Goal: Answer question/provide support

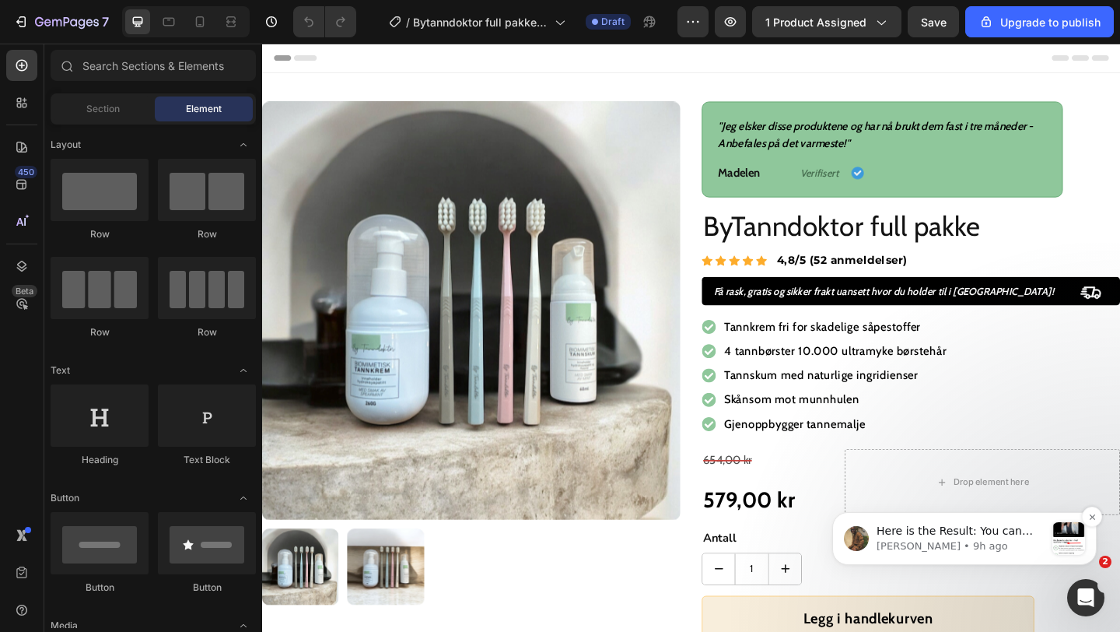
click at [968, 551] on p "[PERSON_NAME] • 9h ago" at bounding box center [961, 546] width 168 height 14
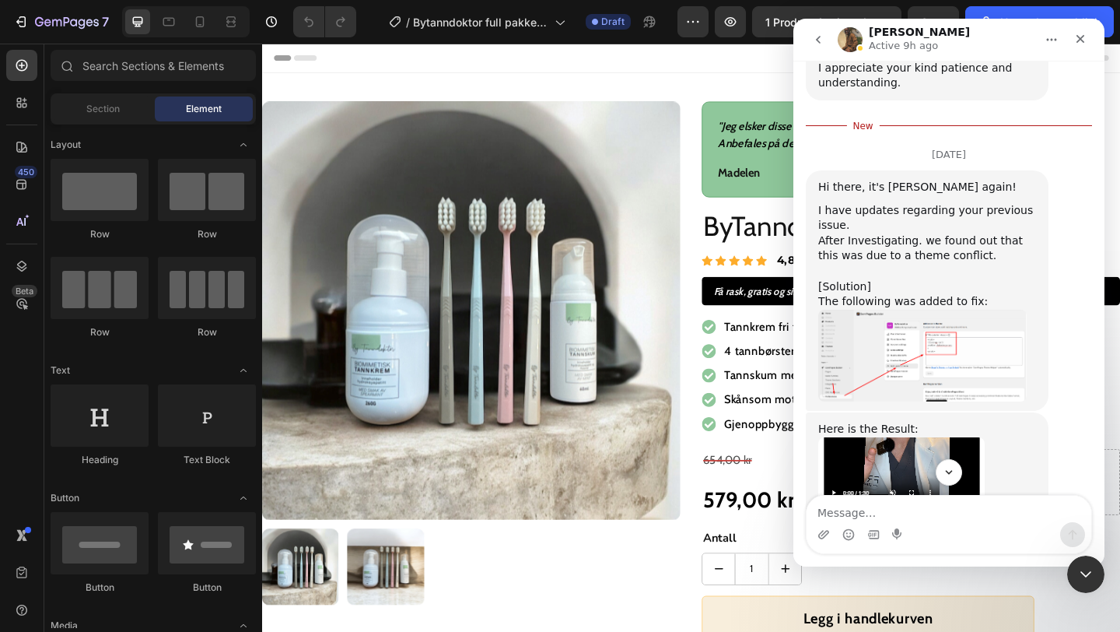
scroll to position [2124, 0]
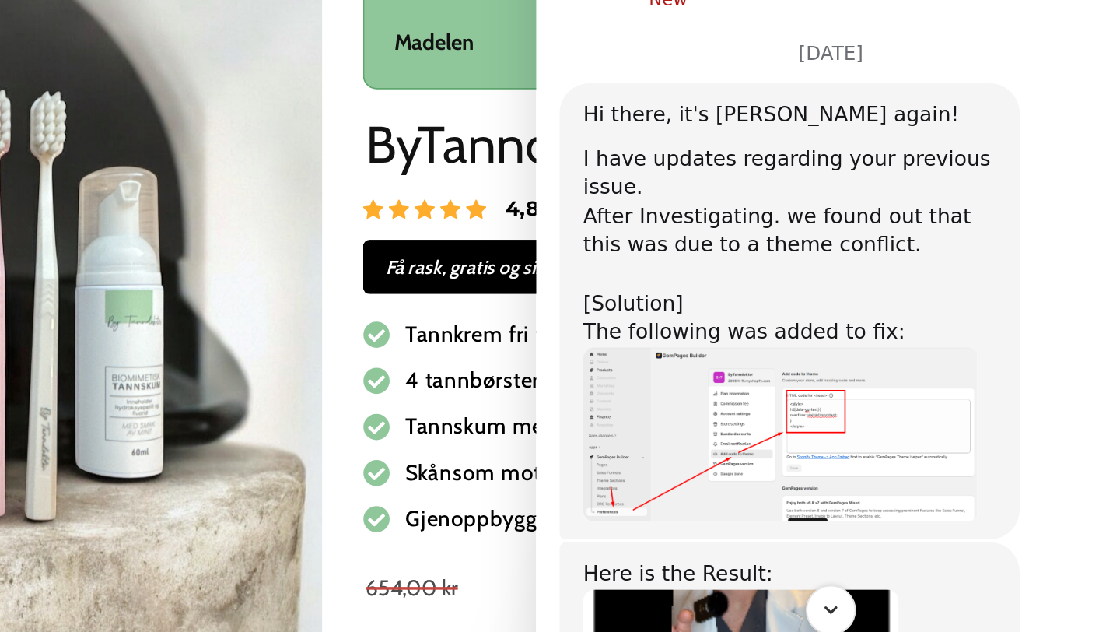
click at [680, 72] on img "Abraham says…" at bounding box center [665, 111] width 208 height 93
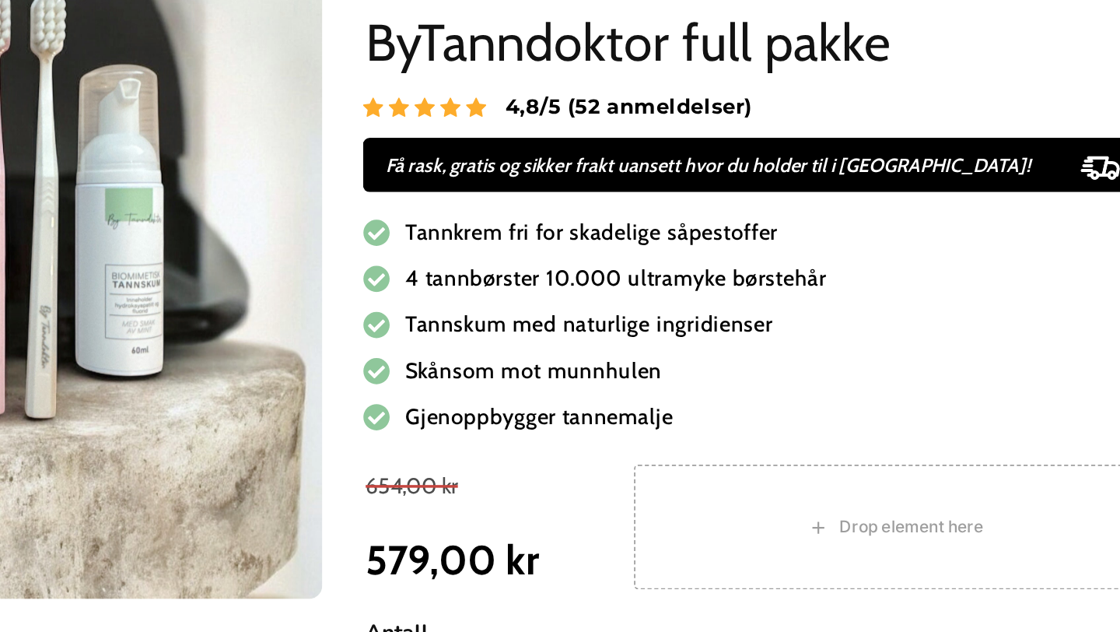
scroll to position [2316, 0]
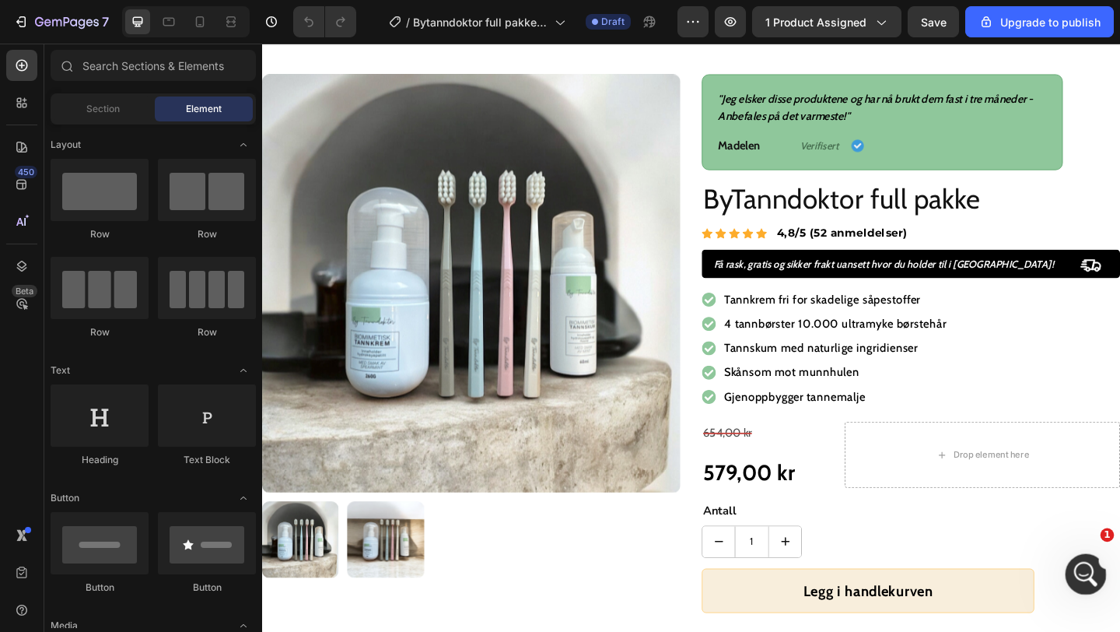
click at [1088, 568] on icon "Open Intercom Messenger" at bounding box center [1084, 572] width 26 height 26
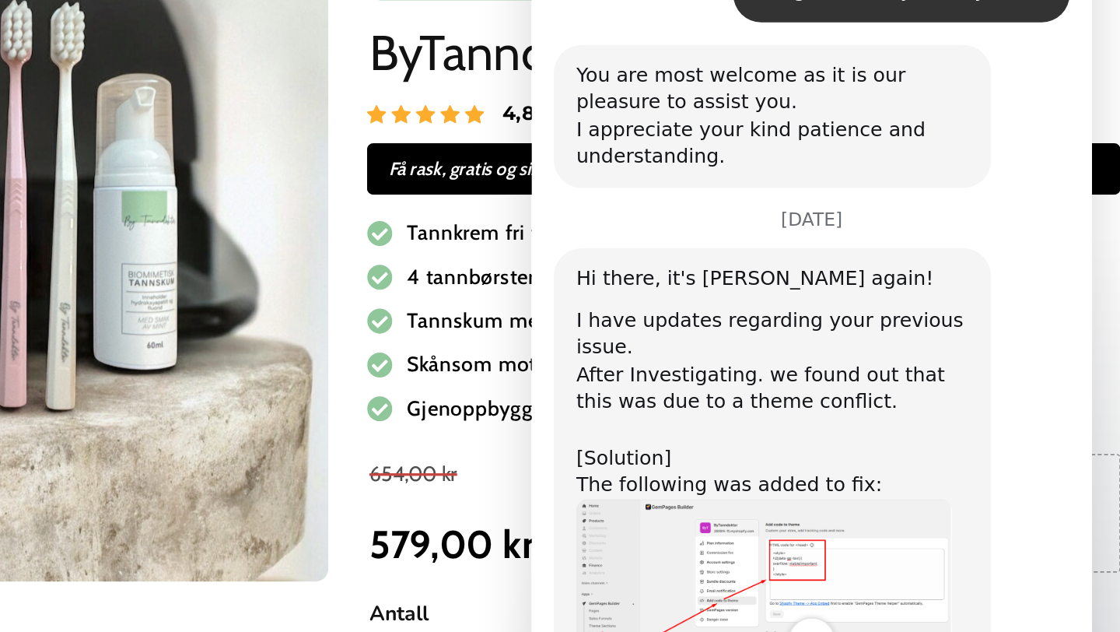
scroll to position [0, 0]
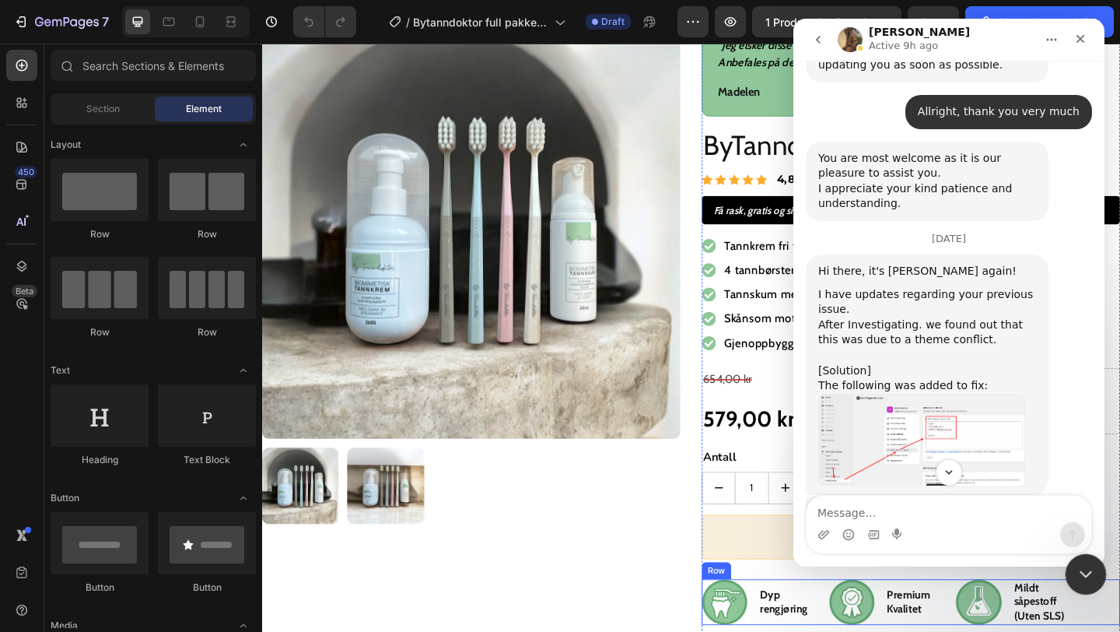
click at [1084, 580] on icon "Close Intercom Messenger" at bounding box center [1083, 571] width 19 height 19
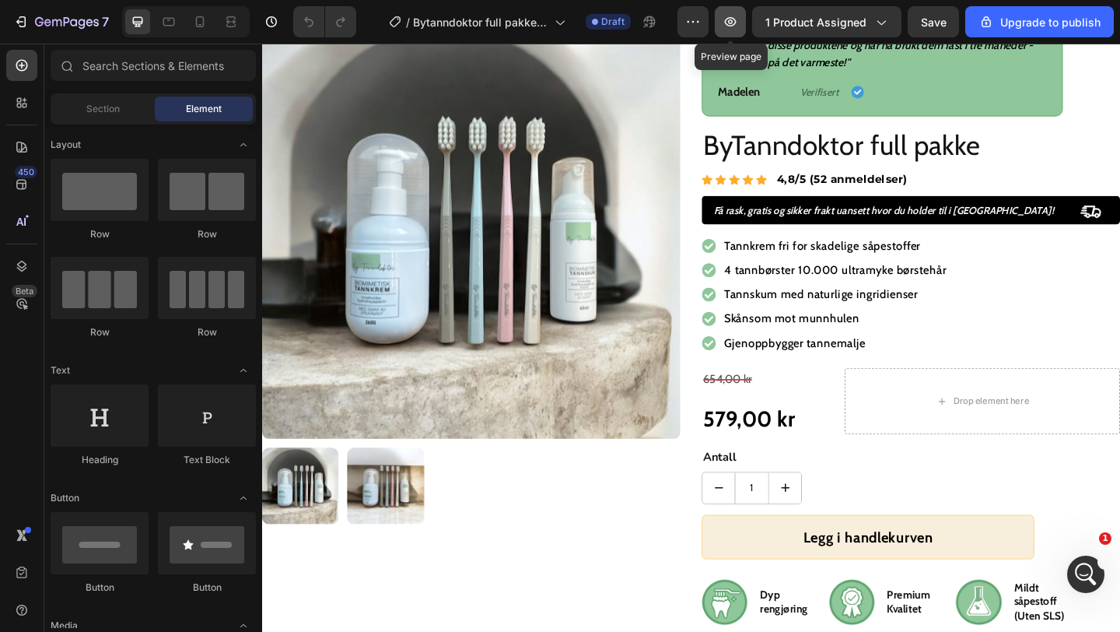
click at [734, 30] on button "button" at bounding box center [730, 21] width 31 height 31
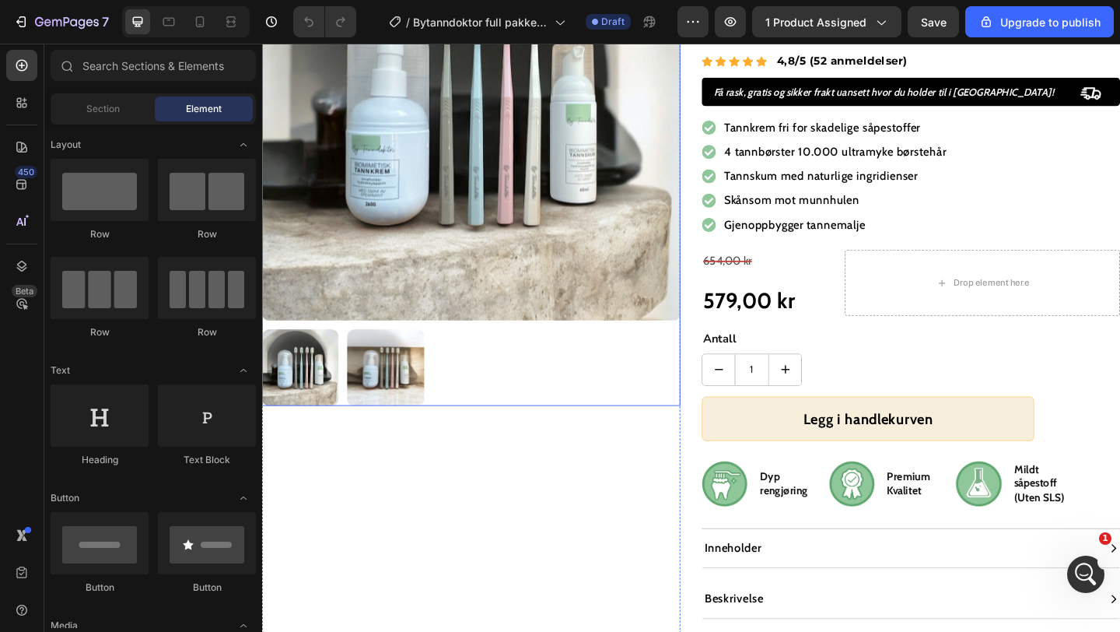
scroll to position [420, 0]
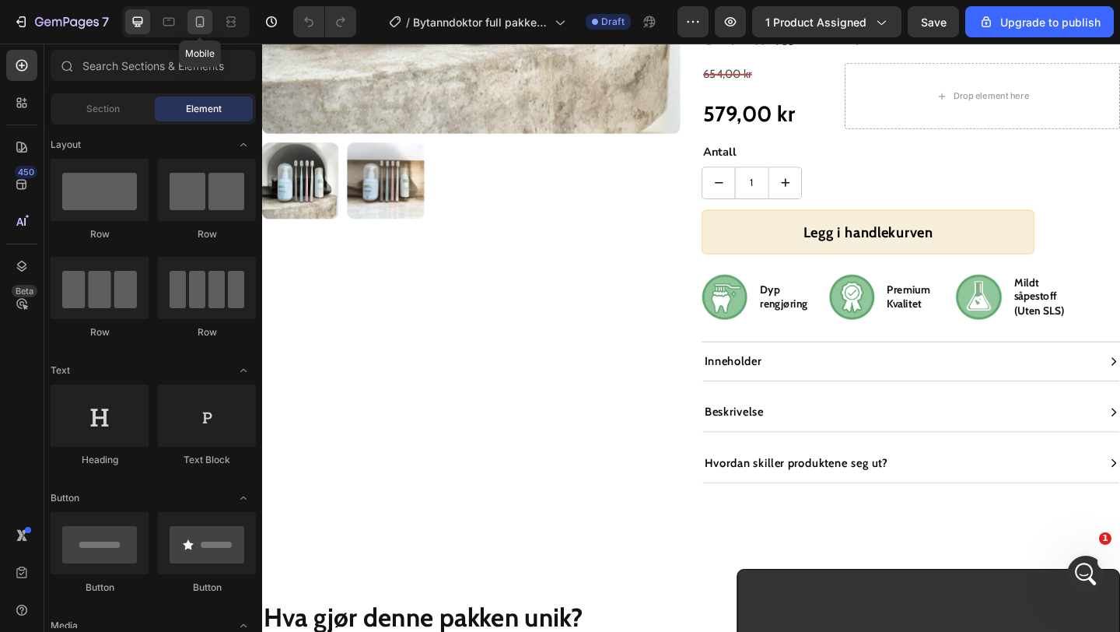
click at [207, 16] on icon at bounding box center [200, 22] width 16 height 16
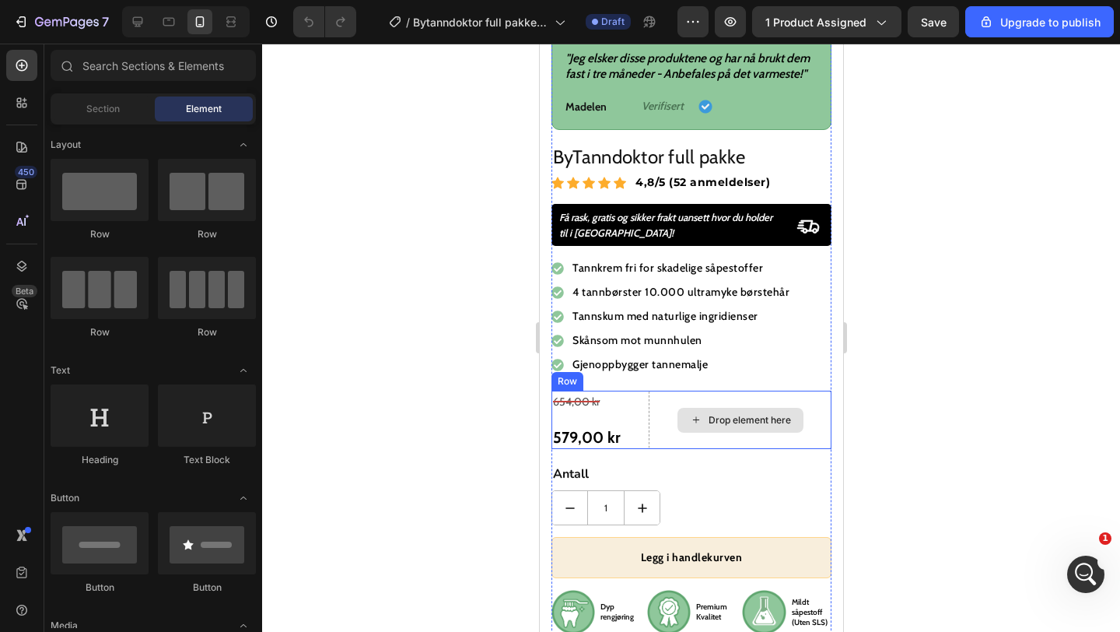
scroll to position [659, 0]
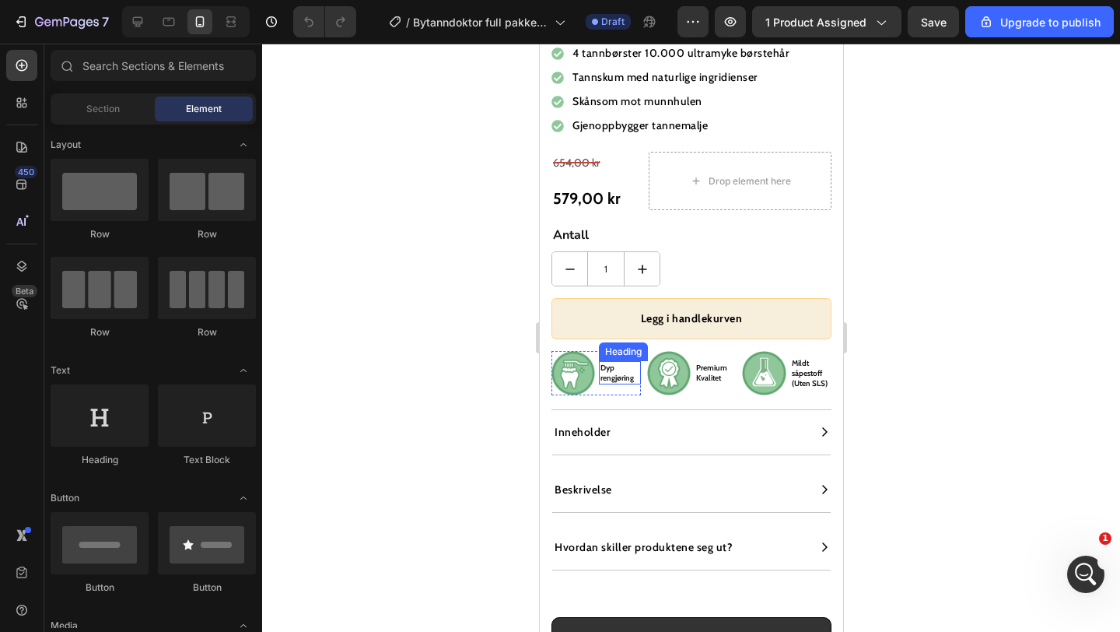
click at [612, 376] on h2 "Dyp rengjøring" at bounding box center [618, 372] width 41 height 23
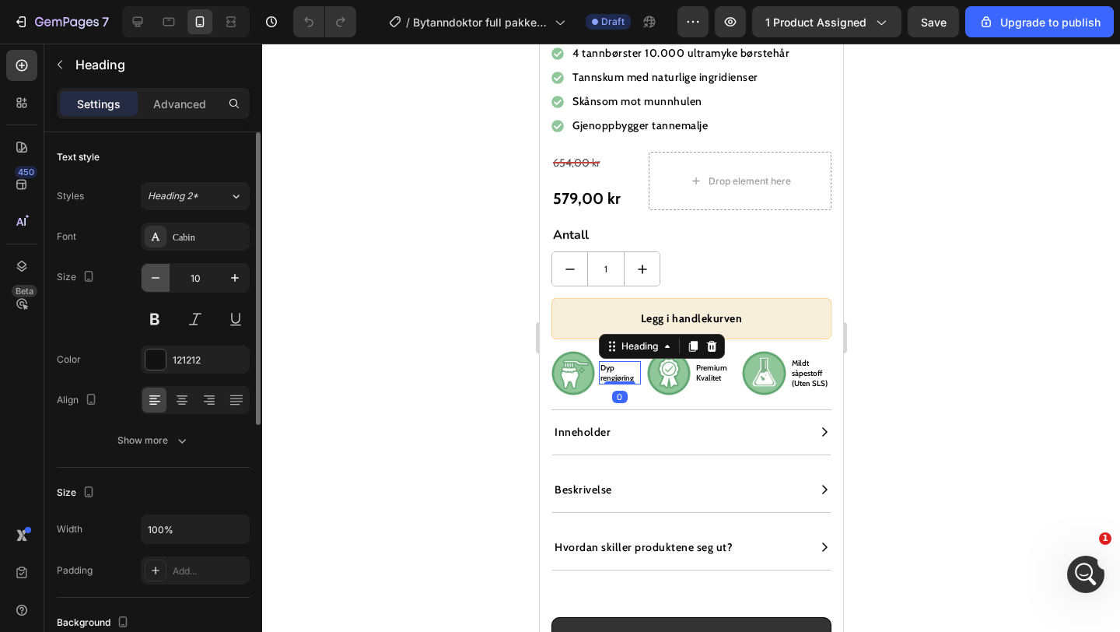
click at [163, 275] on button "button" at bounding box center [156, 278] width 28 height 28
click at [232, 285] on icon "button" at bounding box center [235, 278] width 16 height 16
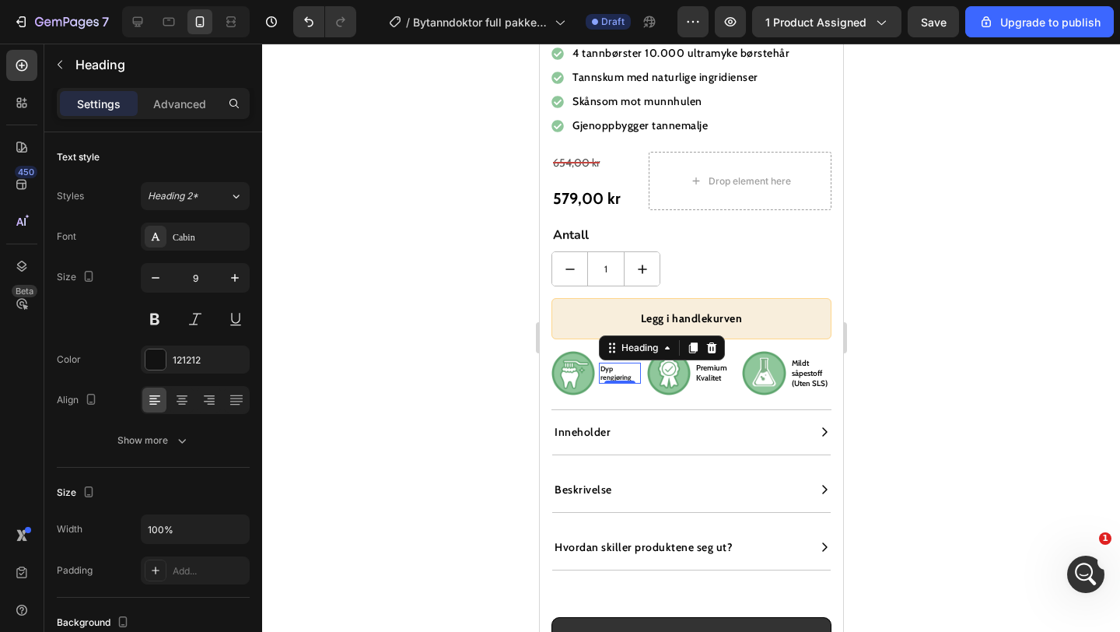
type input "10"
click at [398, 371] on div at bounding box center [691, 338] width 858 height 588
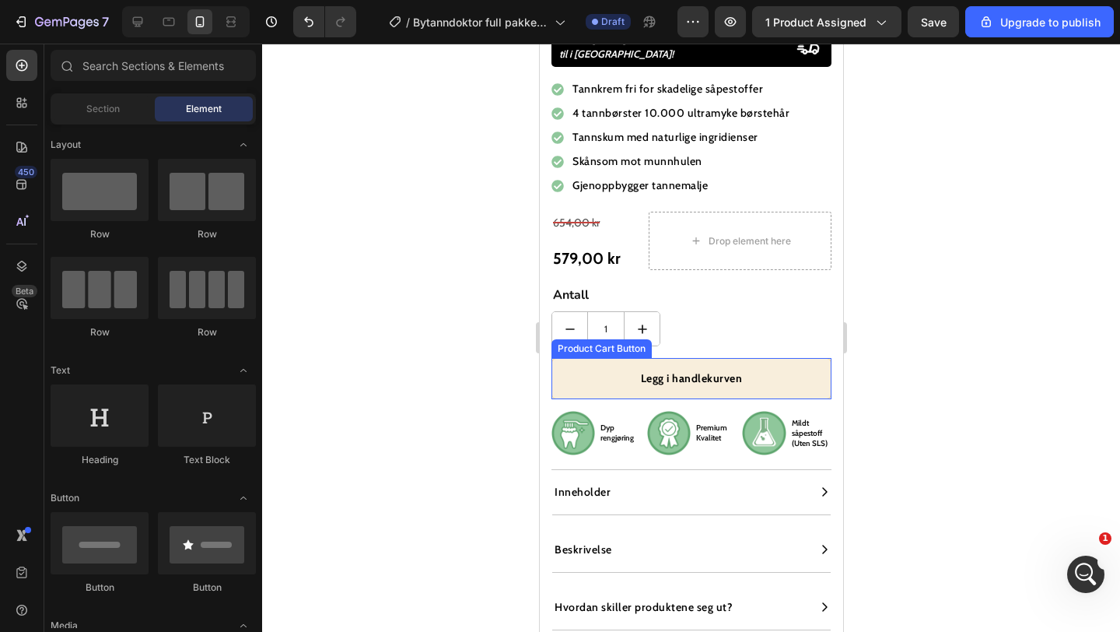
scroll to position [0, 0]
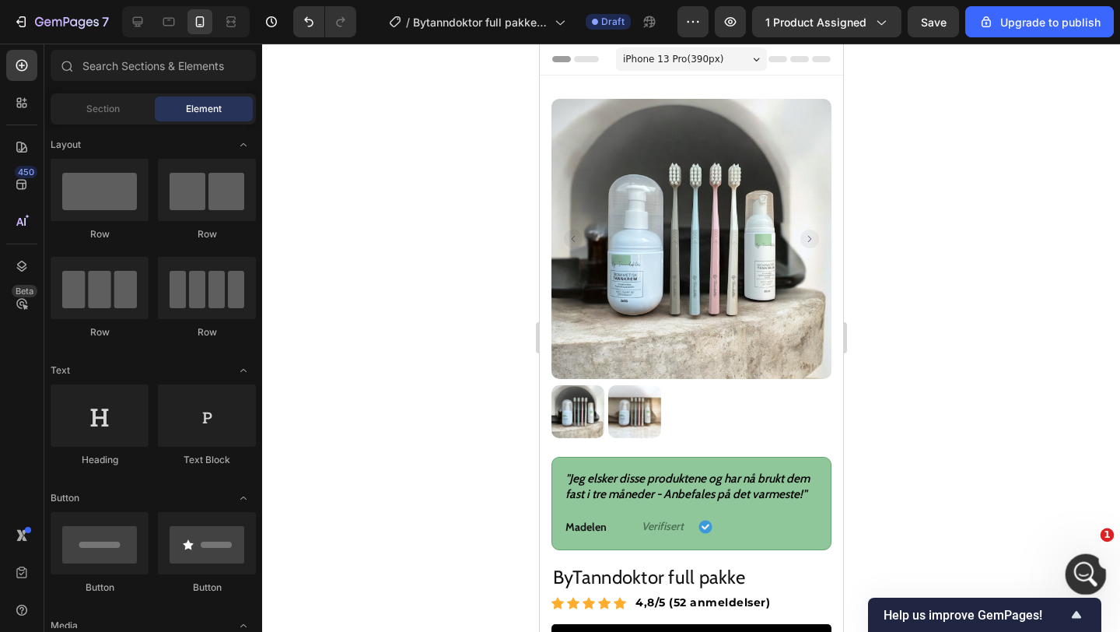
click at [1084, 563] on icon "Open Intercom Messenger" at bounding box center [1084, 572] width 26 height 26
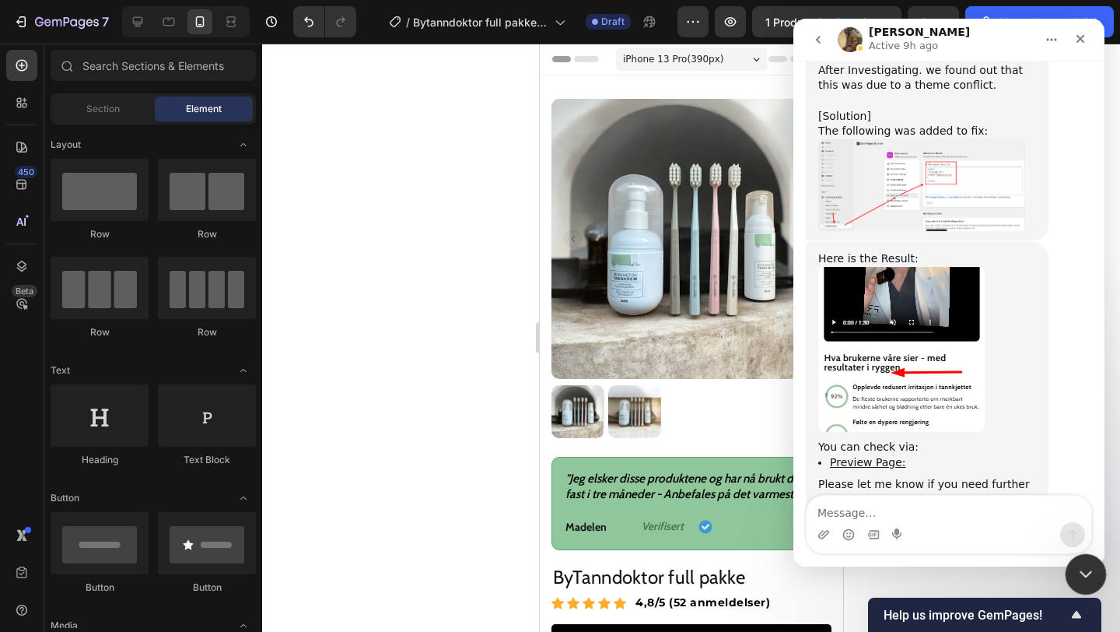
scroll to position [2316, 0]
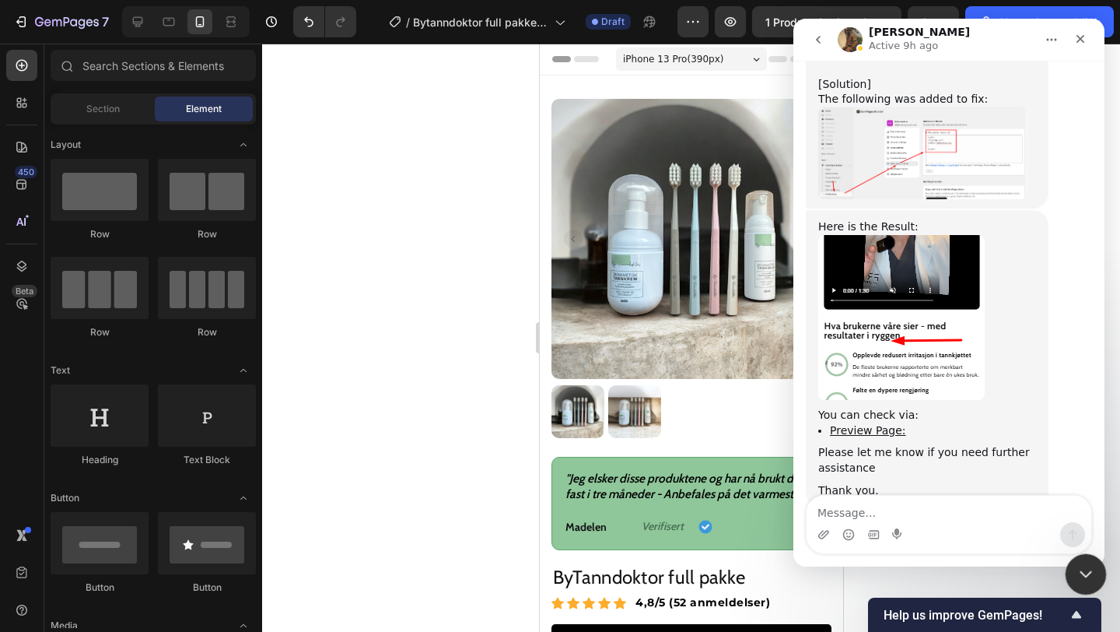
click at [1085, 570] on icon "Close Intercom Messenger" at bounding box center [1083, 571] width 19 height 19
